Goal: Transaction & Acquisition: Download file/media

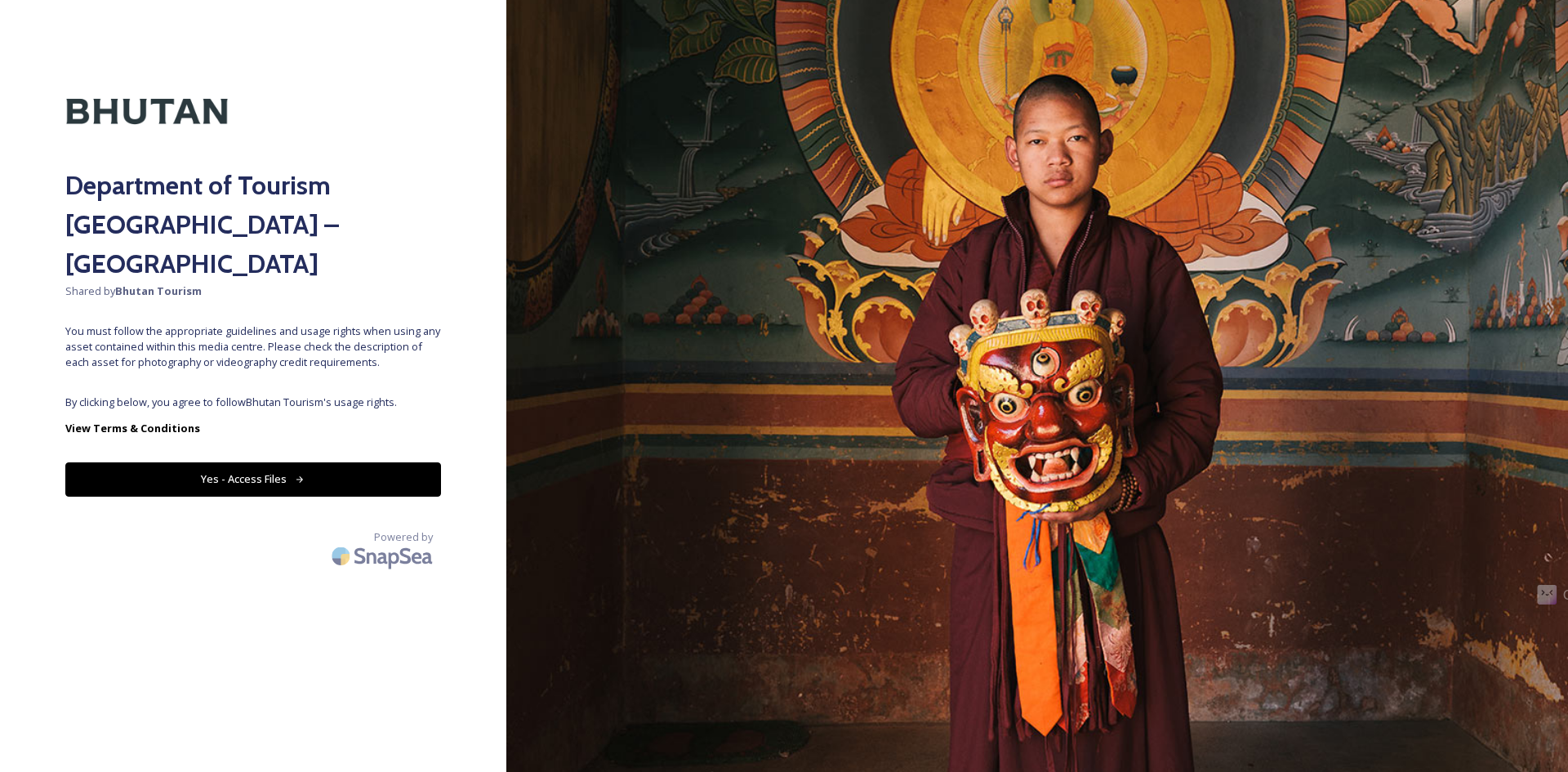
click at [307, 462] on button "Yes - Access Files" at bounding box center [253, 479] width 375 height 34
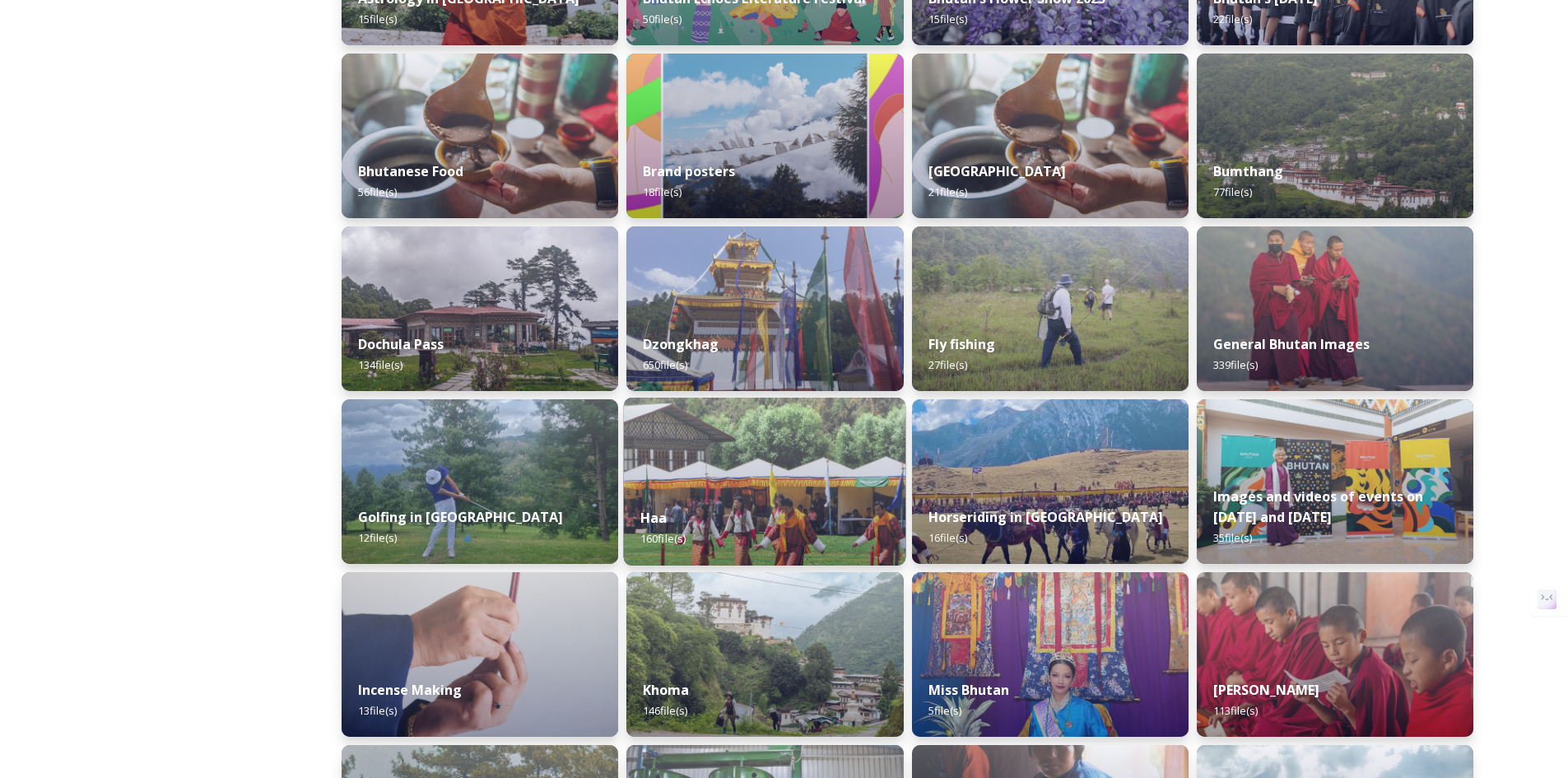
scroll to position [550, 0]
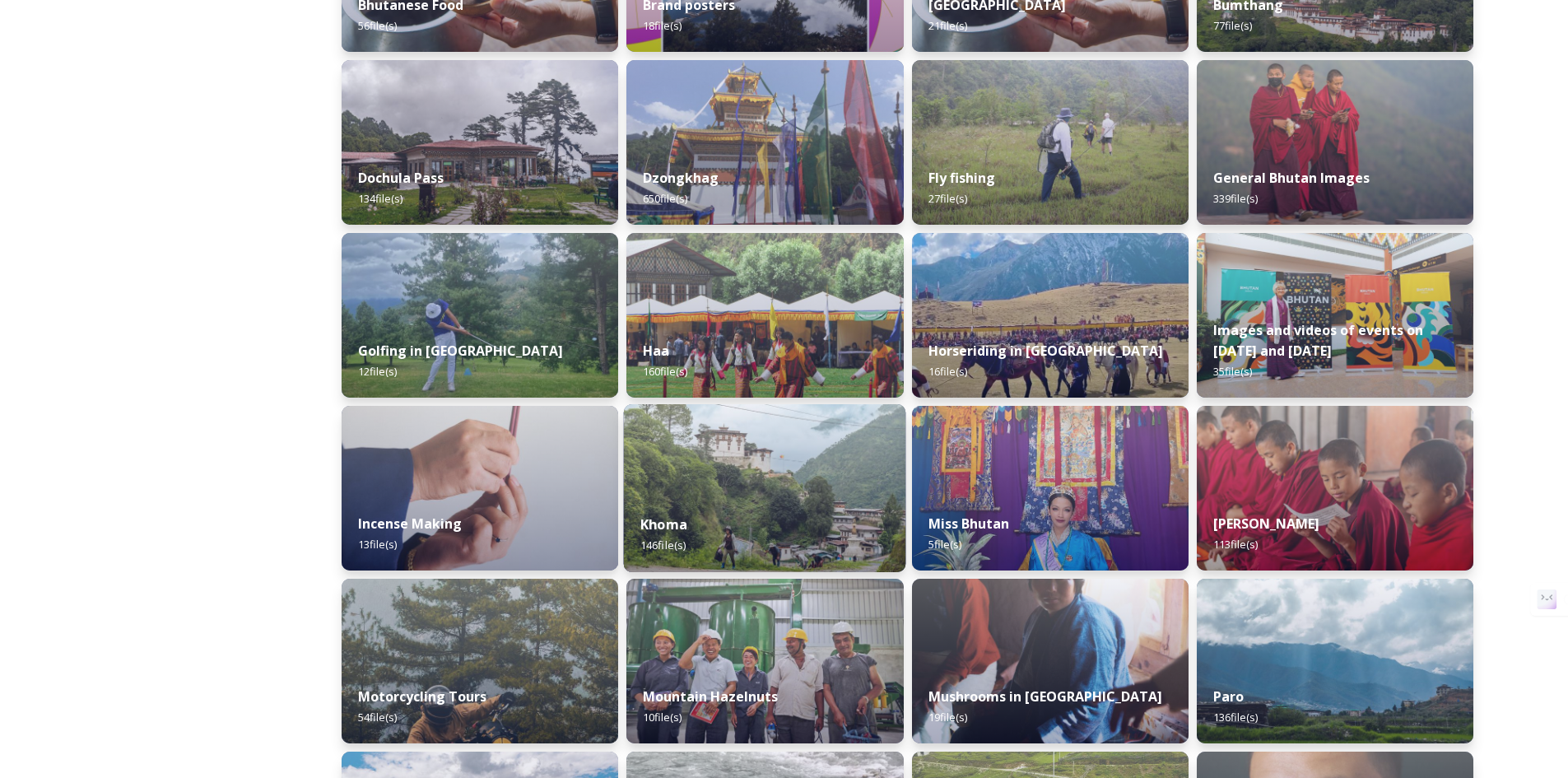
click at [789, 516] on div "Khoma 146 file(s)" at bounding box center [765, 534] width 282 height 75
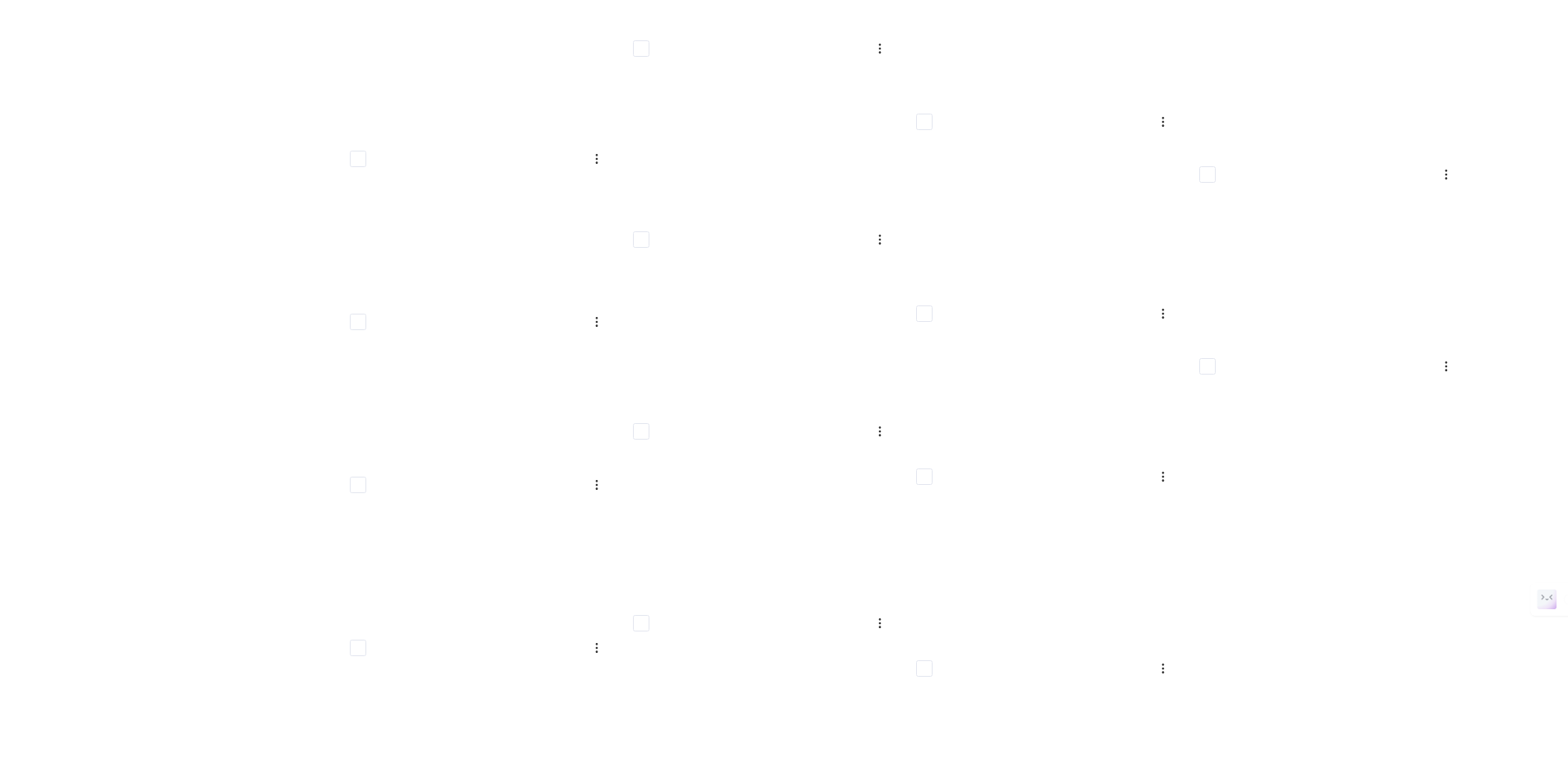
scroll to position [5661, 0]
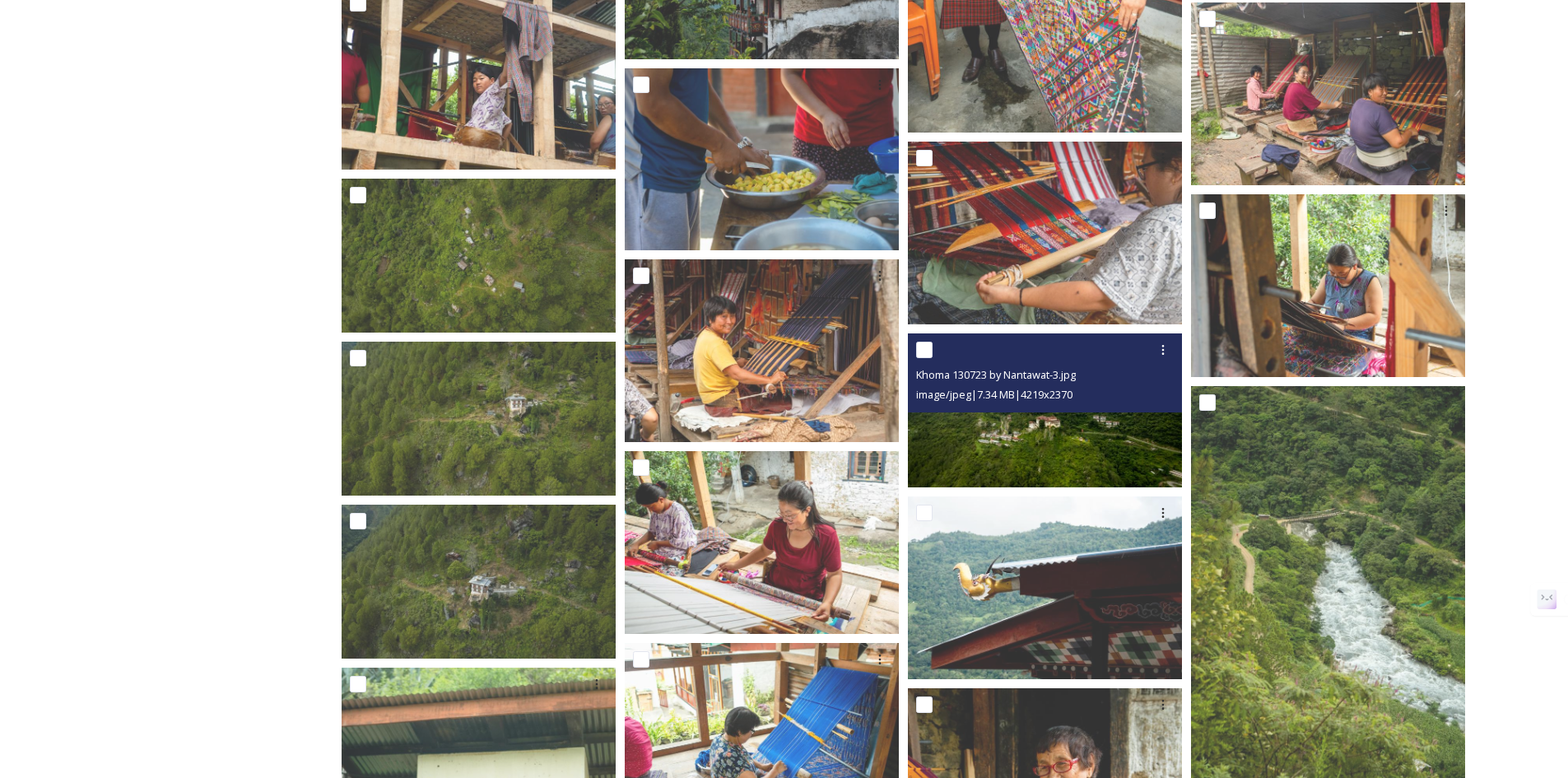
click at [1049, 428] on img at bounding box center [1044, 410] width 274 height 154
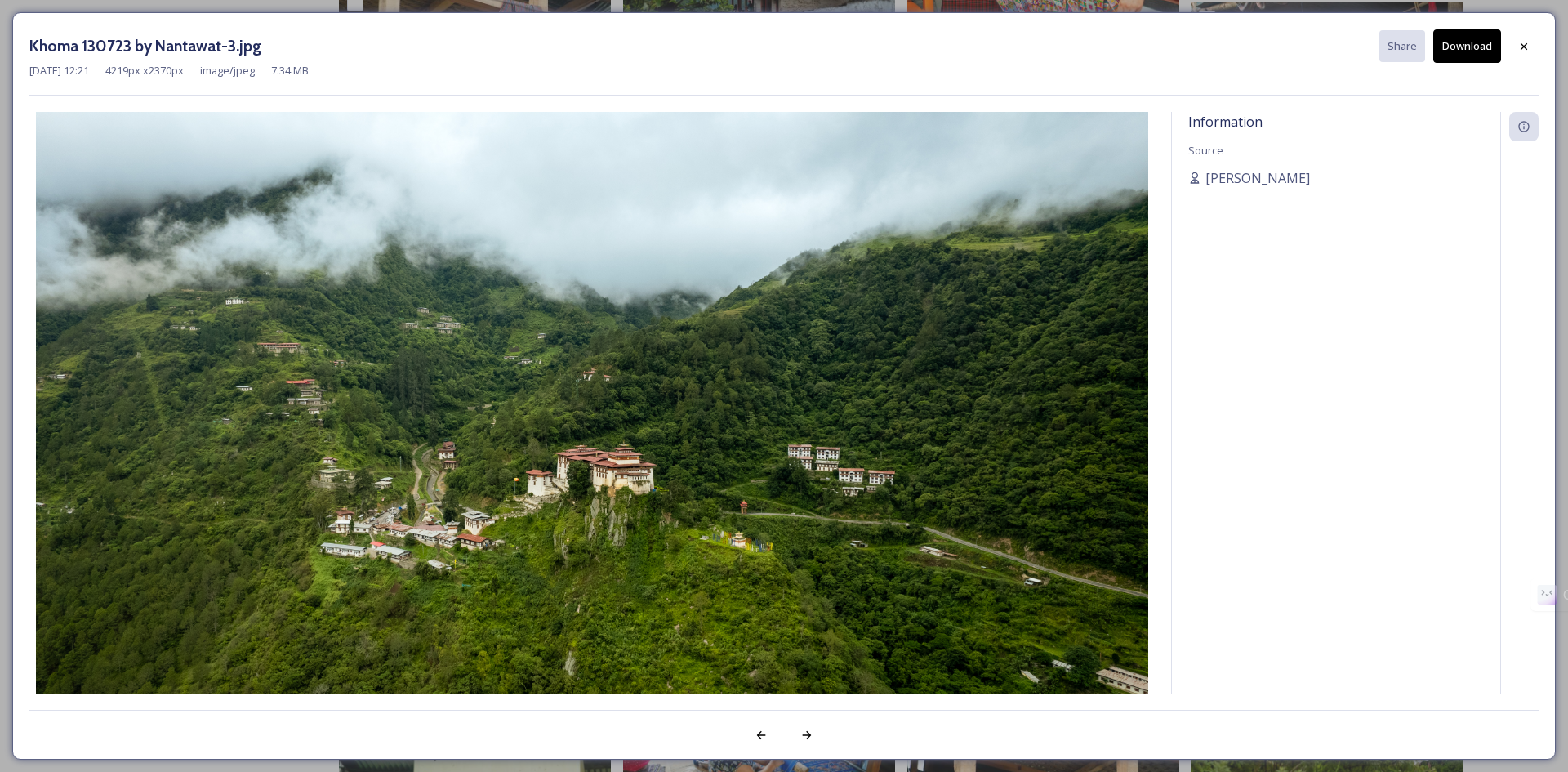
click at [1470, 52] on button "Download" at bounding box center [1468, 46] width 68 height 34
click at [1523, 48] on icon at bounding box center [1523, 46] width 6 height 6
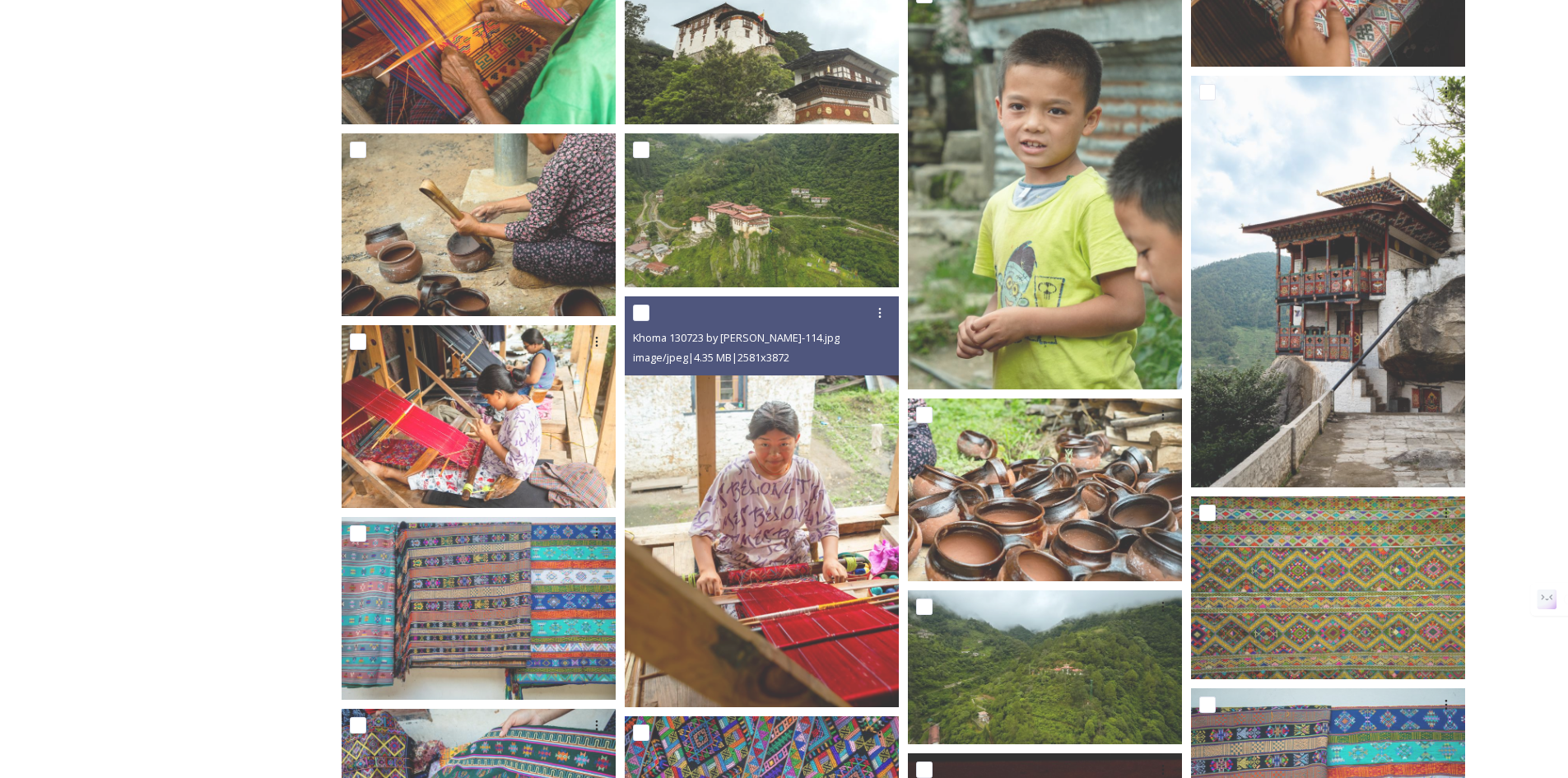
scroll to position [3465, 0]
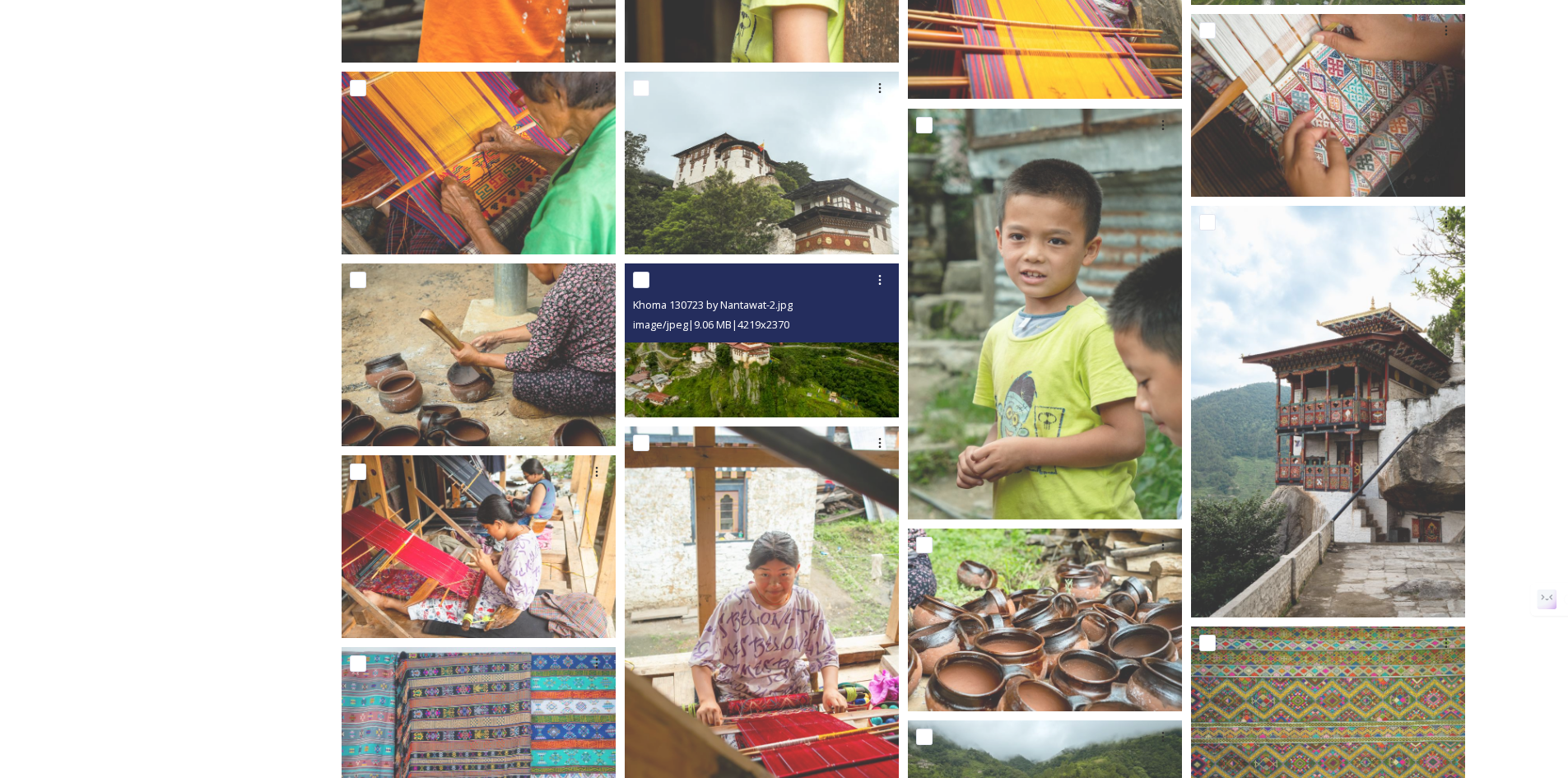
click at [716, 351] on img at bounding box center [762, 340] width 274 height 154
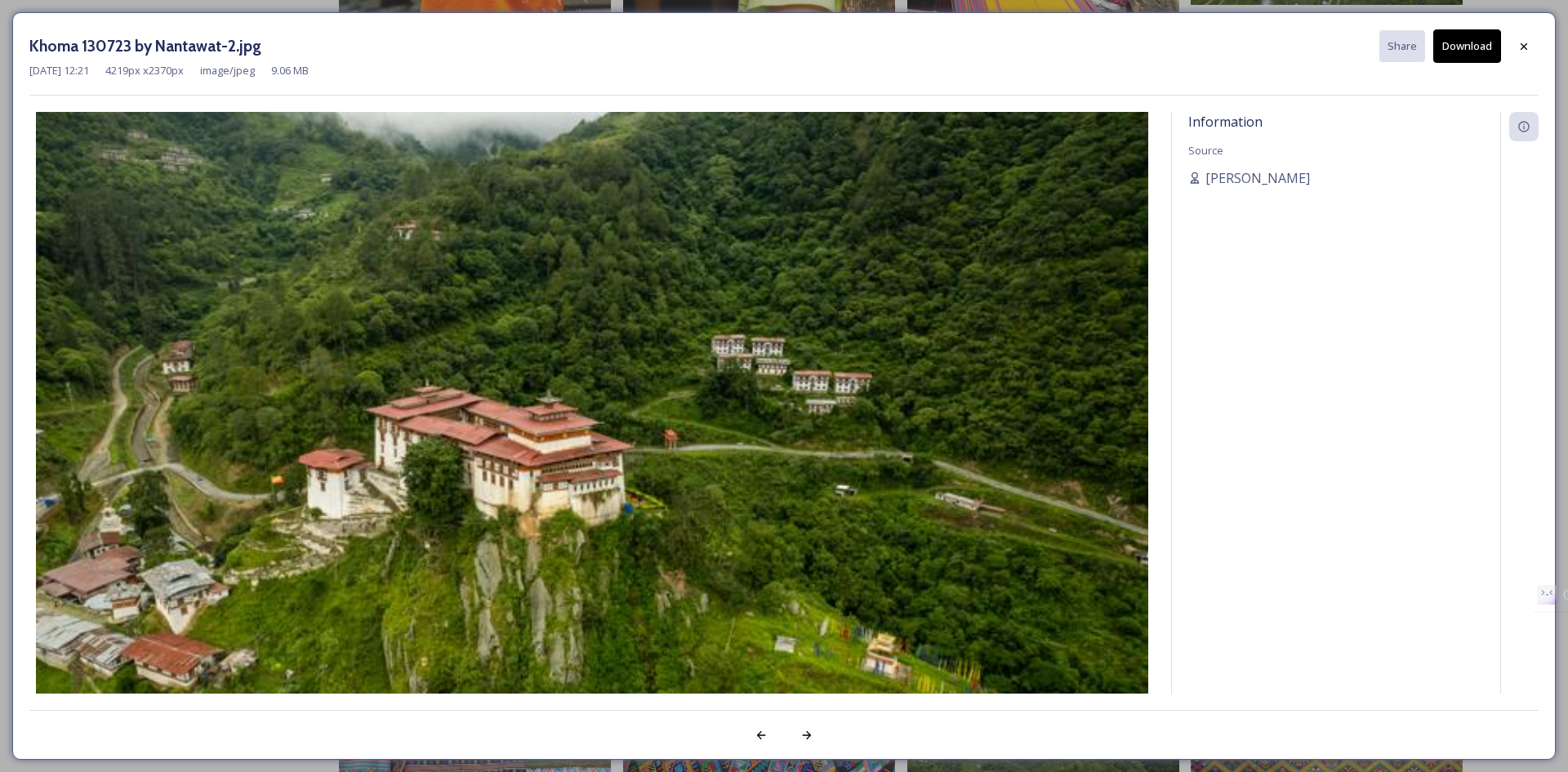
click at [1477, 50] on button "Download" at bounding box center [1468, 46] width 68 height 34
click at [1526, 58] on div at bounding box center [1524, 47] width 29 height 29
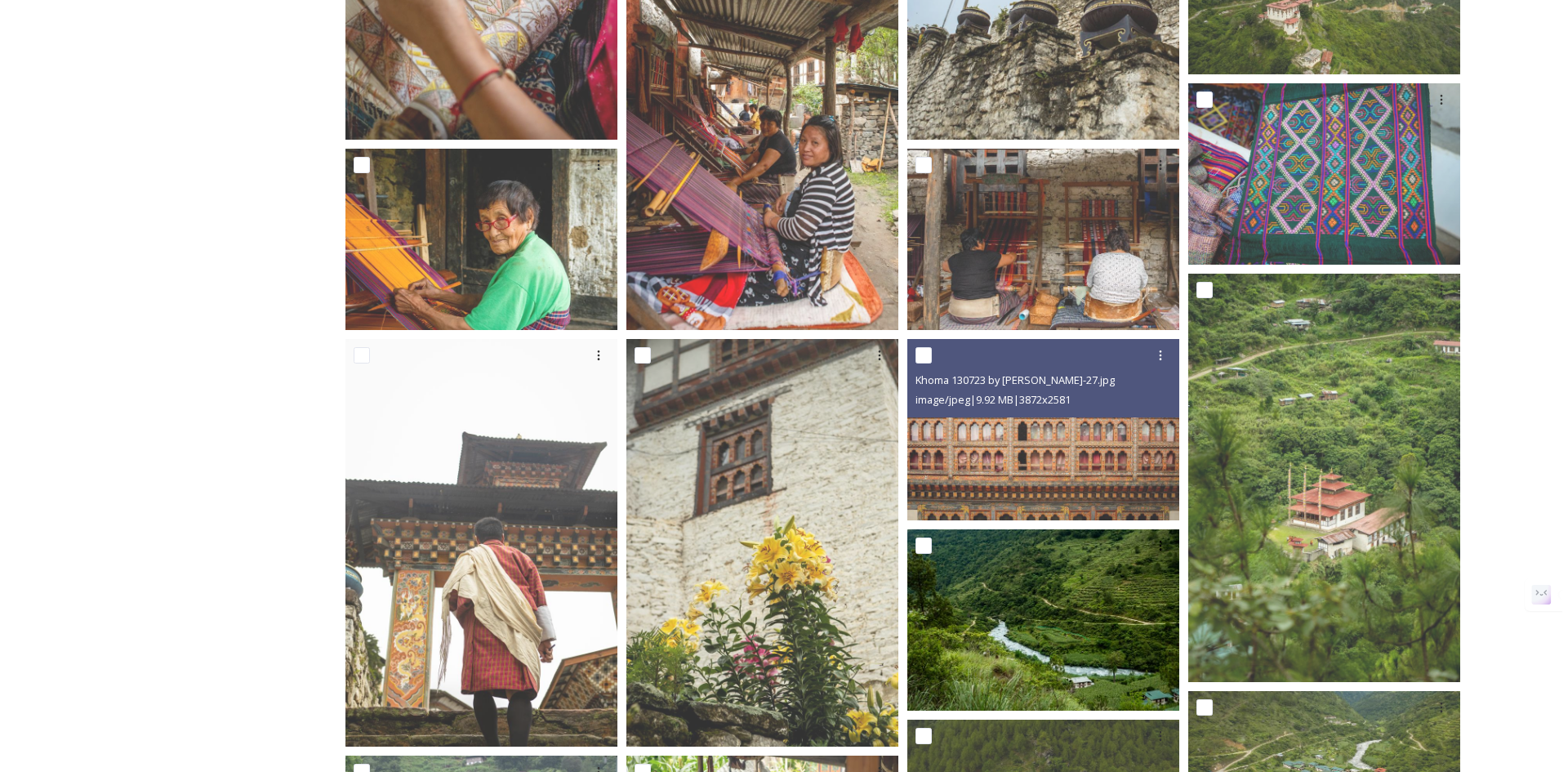
scroll to position [170, 0]
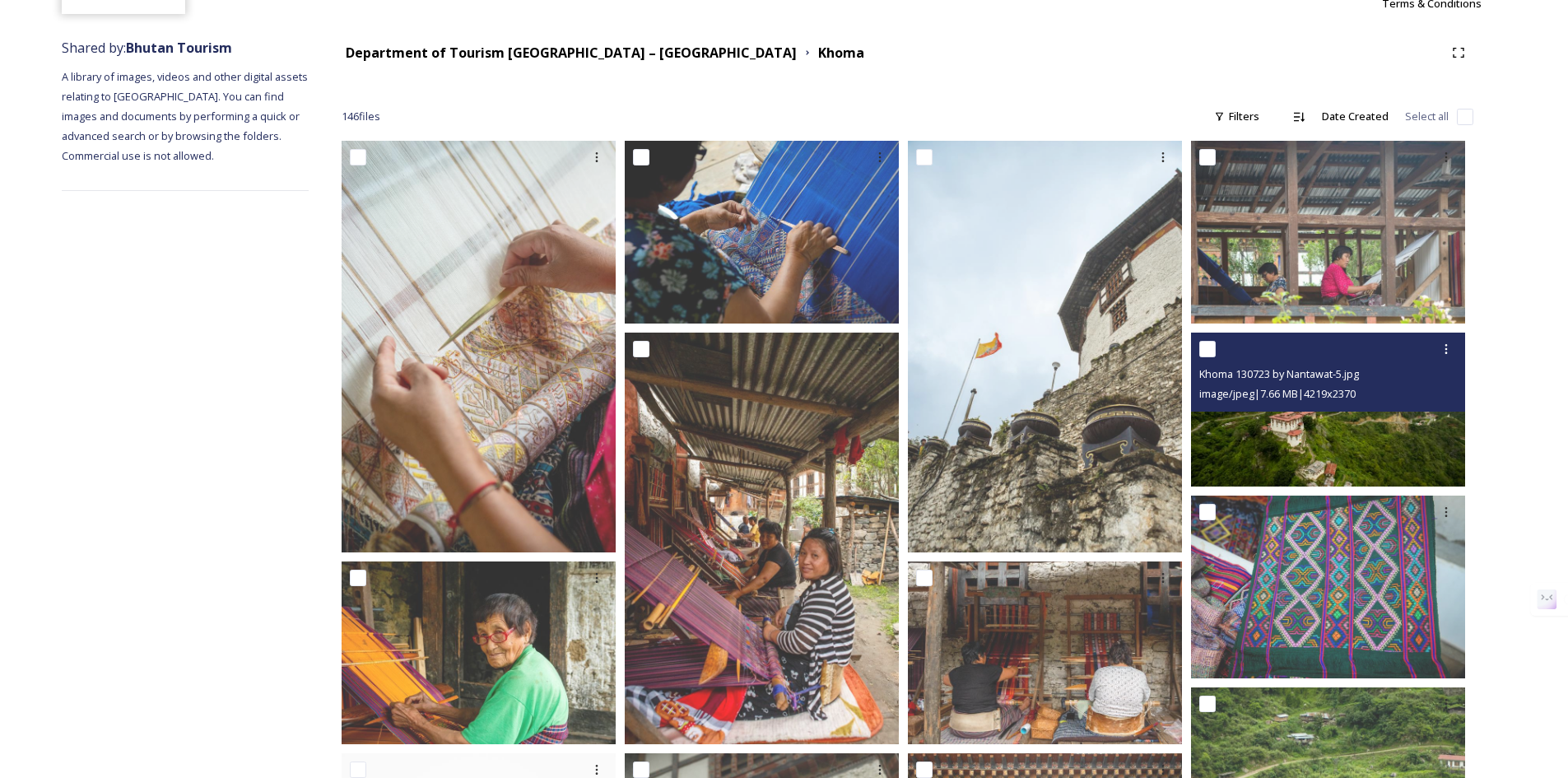
click at [1331, 424] on img at bounding box center [1328, 409] width 274 height 154
